Goal: Check status: Check status

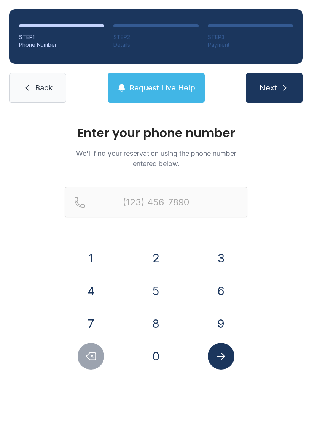
click at [155, 257] on button "2" at bounding box center [156, 258] width 27 height 27
click at [152, 319] on button "8" at bounding box center [156, 323] width 27 height 27
click at [144, 255] on button "2" at bounding box center [156, 258] width 27 height 27
click at [149, 322] on button "8" at bounding box center [156, 323] width 27 height 27
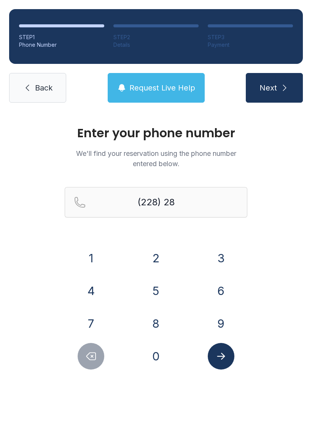
click at [90, 283] on button "4" at bounding box center [91, 290] width 27 height 27
click at [89, 327] on button "7" at bounding box center [91, 323] width 27 height 27
click at [189, 294] on div "1 2 3 4 5 6 7 8 9 0" at bounding box center [156, 307] width 182 height 125
click at [224, 287] on button "6" at bounding box center [221, 290] width 27 height 27
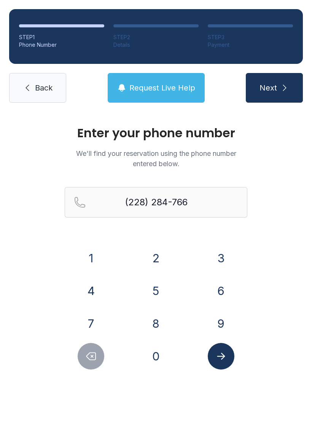
click at [152, 363] on button "0" at bounding box center [156, 356] width 27 height 27
type input "[PHONE_NUMBER]"
click at [220, 359] on icon "Submit lookup form" at bounding box center [220, 355] width 11 height 11
